Goal: Learn about a topic

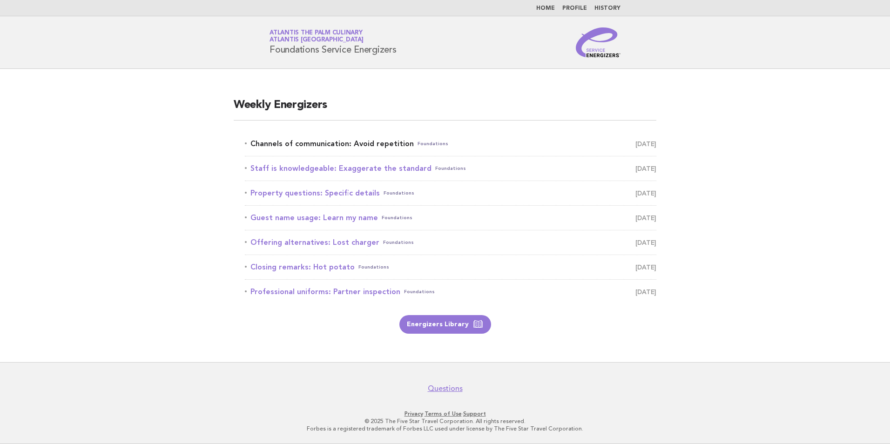
click at [422, 144] on span "Foundations" at bounding box center [432, 143] width 31 height 13
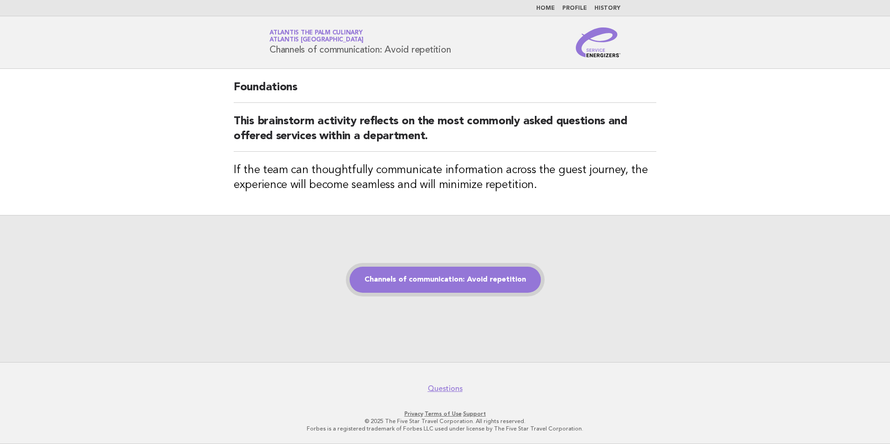
click at [447, 278] on link "Channels of communication: Avoid repetition" at bounding box center [445, 280] width 191 height 26
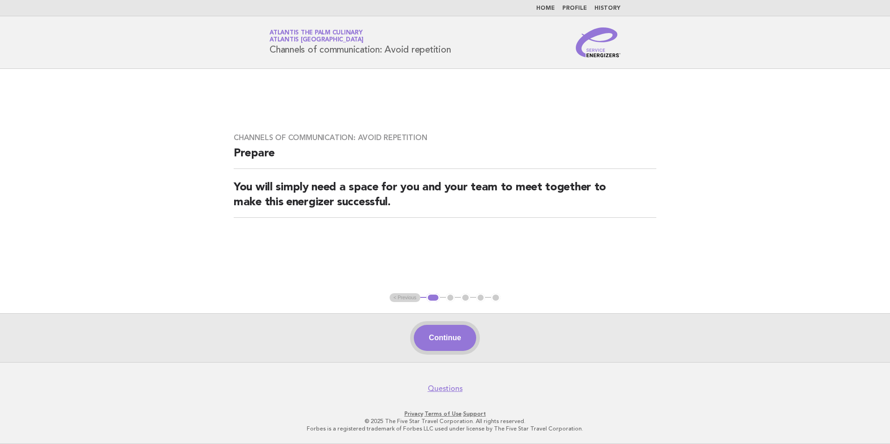
click at [440, 335] on button "Continue" at bounding box center [445, 338] width 62 height 26
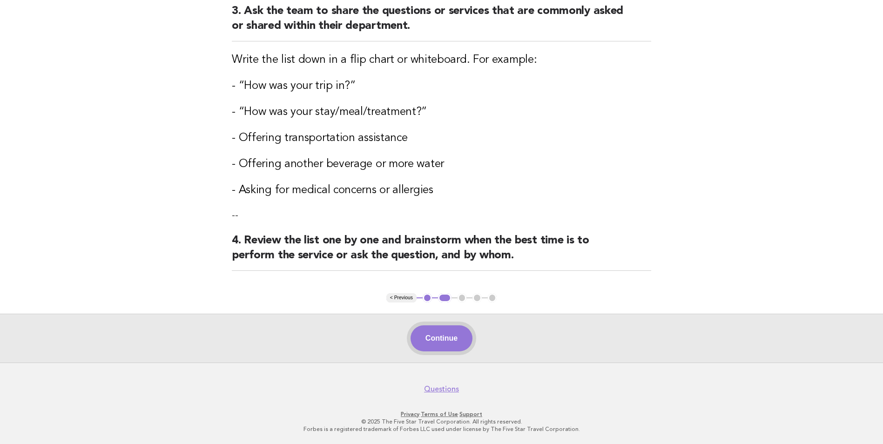
click at [433, 340] on button "Continue" at bounding box center [441, 338] width 62 height 26
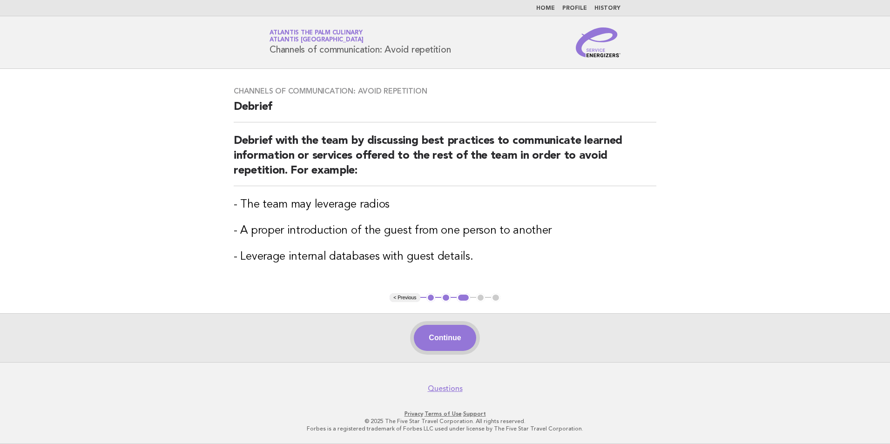
click at [435, 334] on button "Continue" at bounding box center [445, 338] width 62 height 26
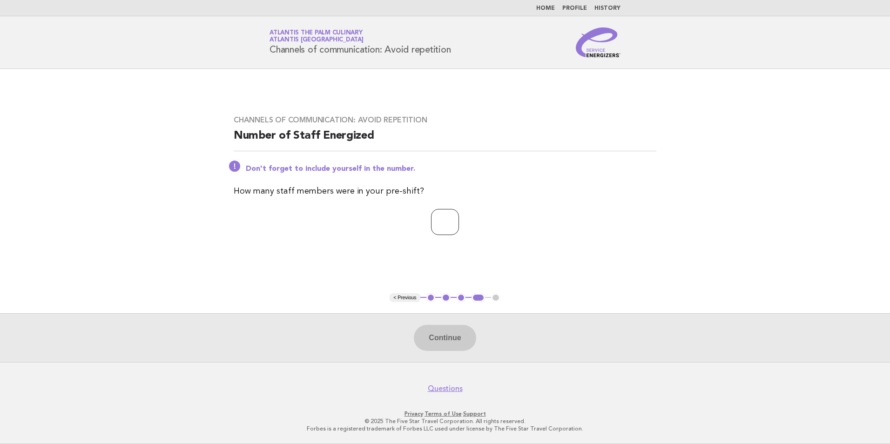
click at [443, 221] on input "number" at bounding box center [445, 222] width 28 height 26
type input "**"
click at [442, 336] on button "Continue" at bounding box center [445, 338] width 62 height 26
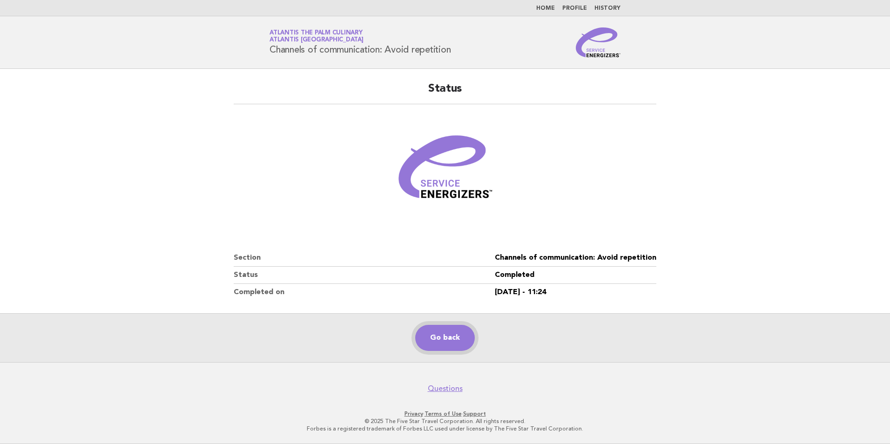
drag, startPoint x: 441, startPoint y: 342, endPoint x: 428, endPoint y: 327, distance: 19.8
click at [441, 341] on link "Go back" at bounding box center [445, 338] width 60 height 26
